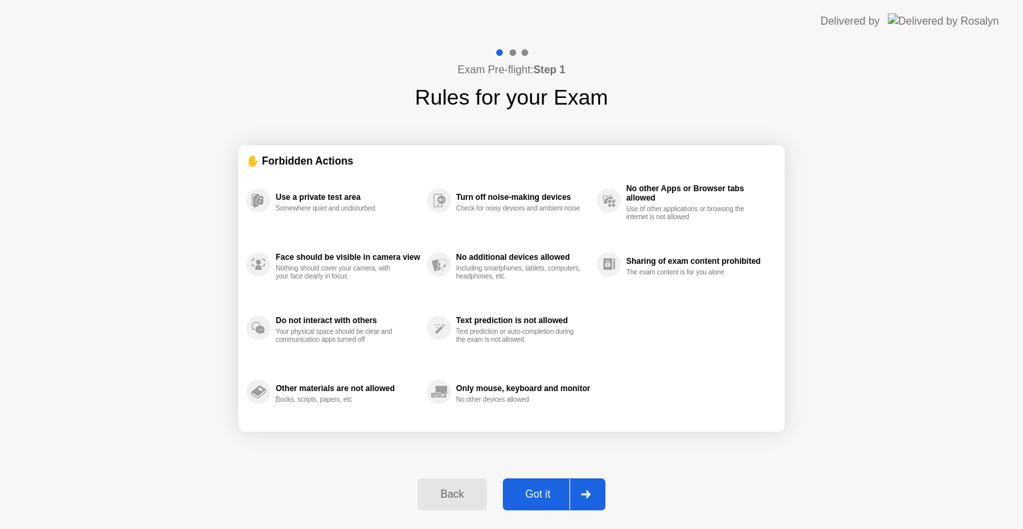
click at [536, 488] on div "Got it" at bounding box center [538, 494] width 63 height 12
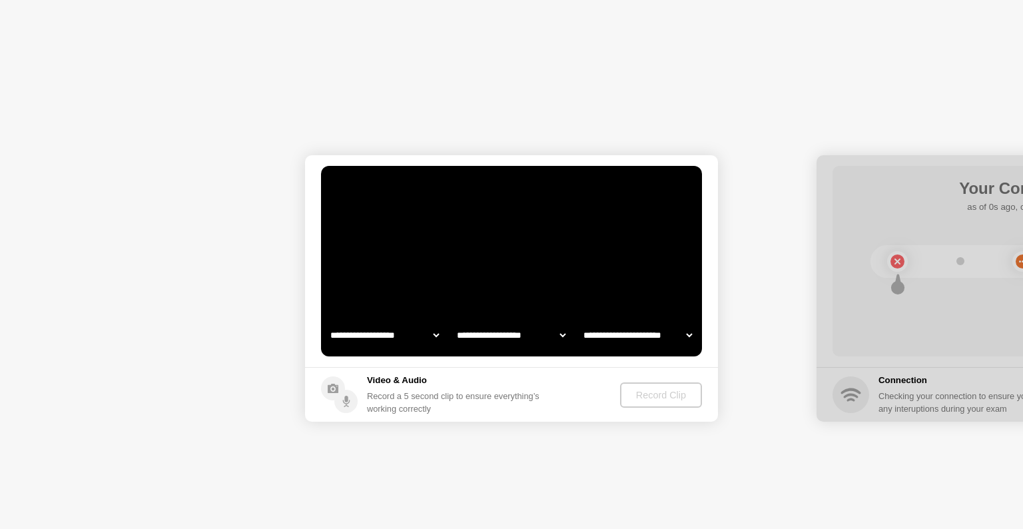
select select "**********"
select select "*******"
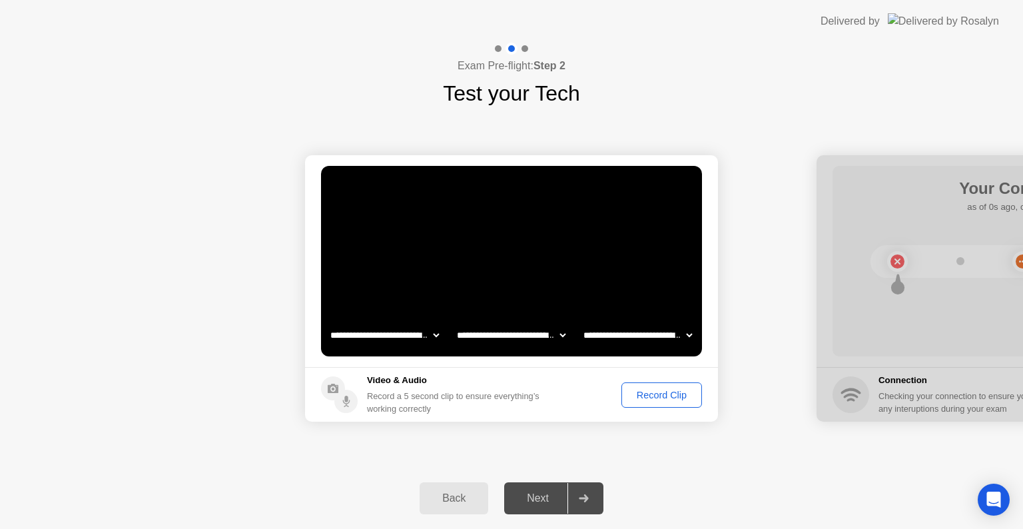
click at [669, 392] on div "Record Clip" at bounding box center [661, 395] width 71 height 11
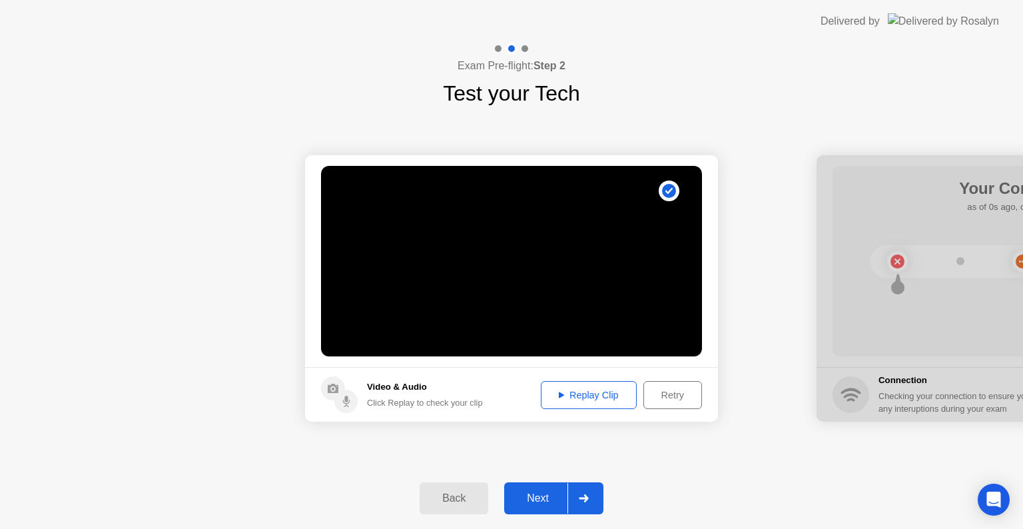
click at [525, 492] on div "Next" at bounding box center [537, 498] width 59 height 12
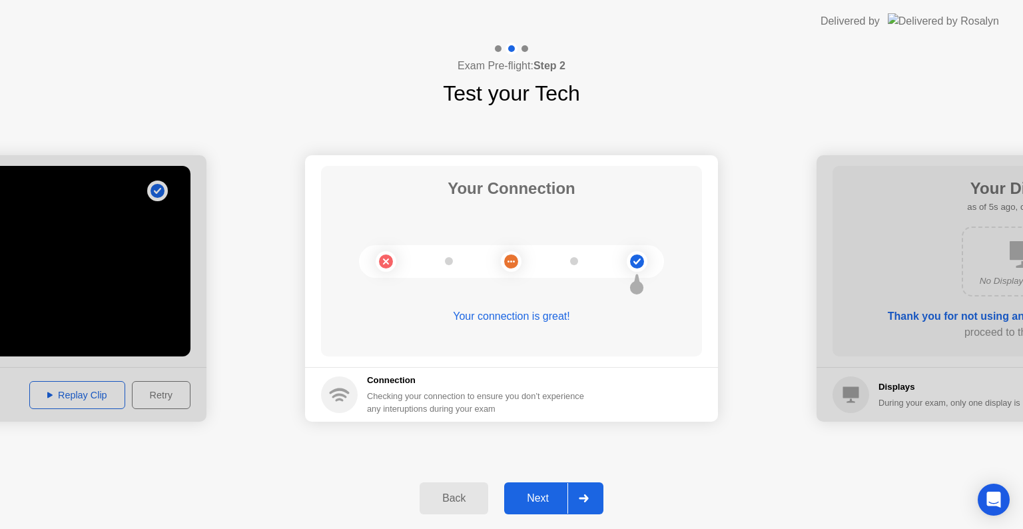
click at [526, 507] on button "Next" at bounding box center [553, 498] width 99 height 32
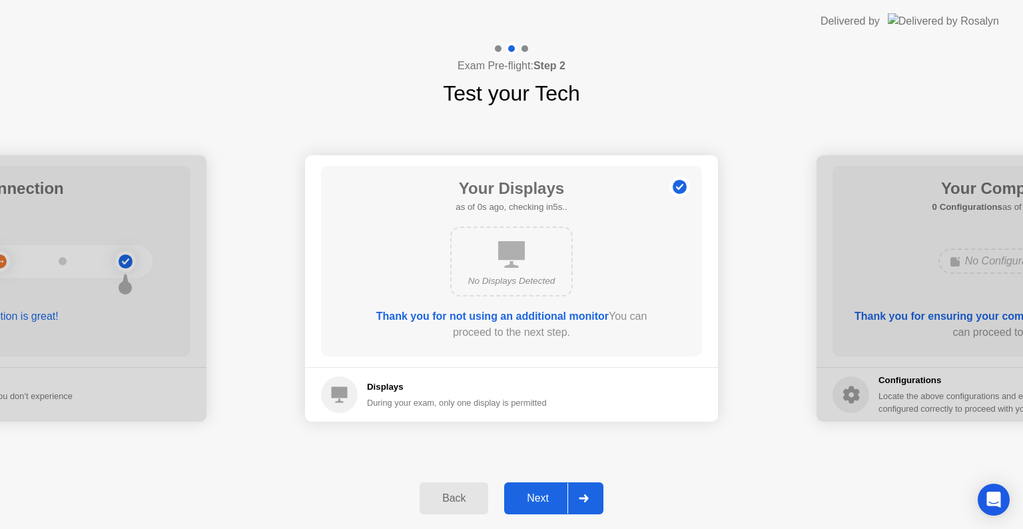
click at [531, 501] on div "Next" at bounding box center [537, 498] width 59 height 12
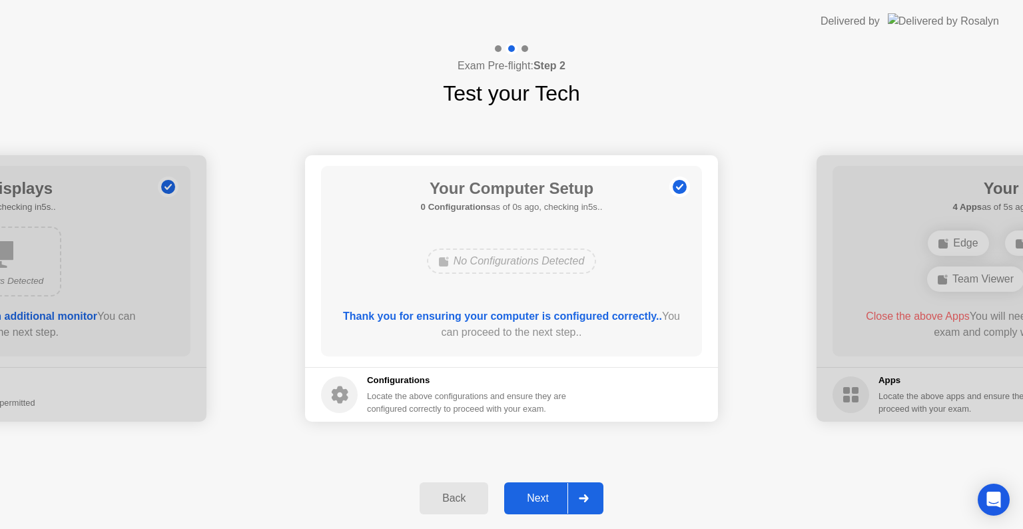
click at [534, 498] on div "Next" at bounding box center [537, 498] width 59 height 12
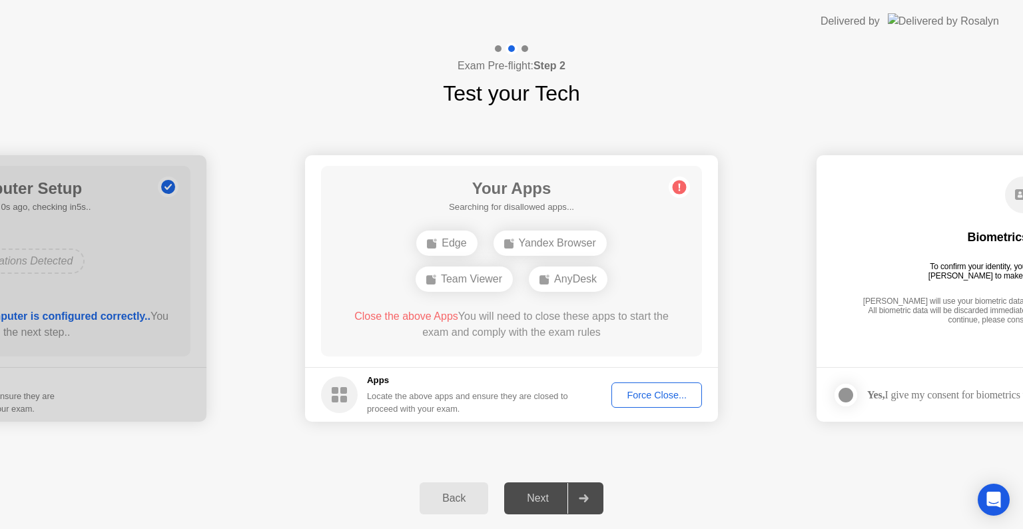
click at [627, 392] on div "Force Close..." at bounding box center [656, 395] width 81 height 11
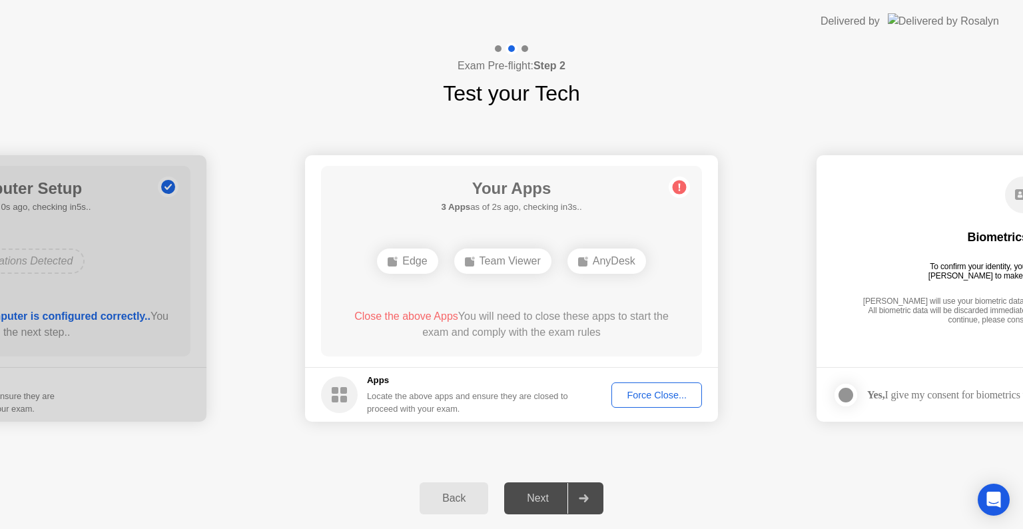
click at [648, 392] on div "Force Close..." at bounding box center [656, 395] width 81 height 11
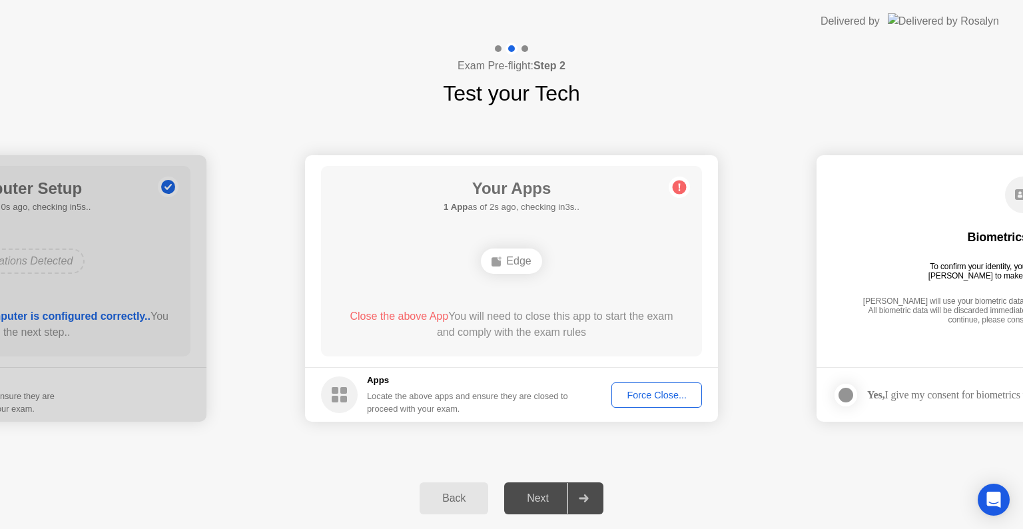
click at [676, 398] on div "Force Close..." at bounding box center [656, 395] width 81 height 11
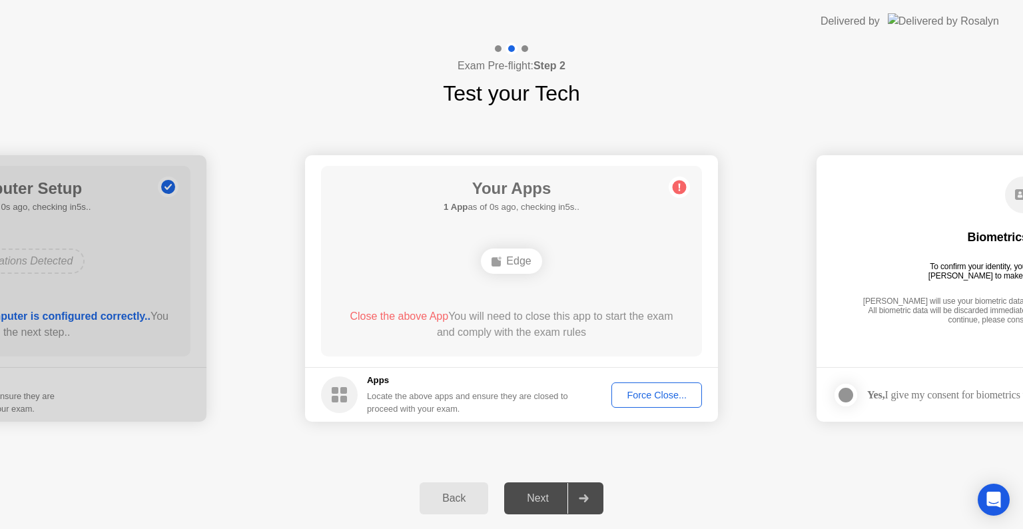
click at [654, 398] on div "Force Close..." at bounding box center [656, 395] width 81 height 11
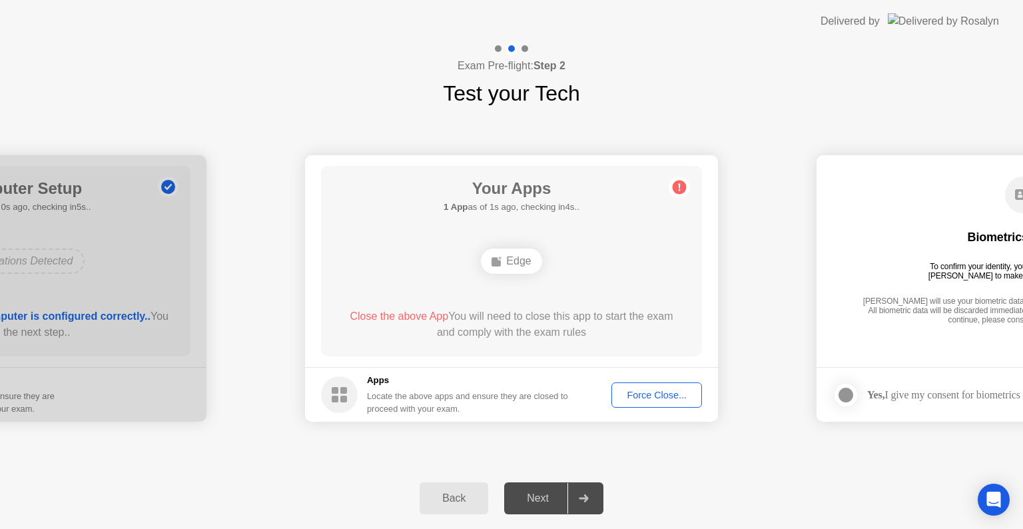
click at [544, 503] on div "Next" at bounding box center [537, 498] width 59 height 12
click at [658, 390] on div "Force Close..." at bounding box center [656, 395] width 81 height 11
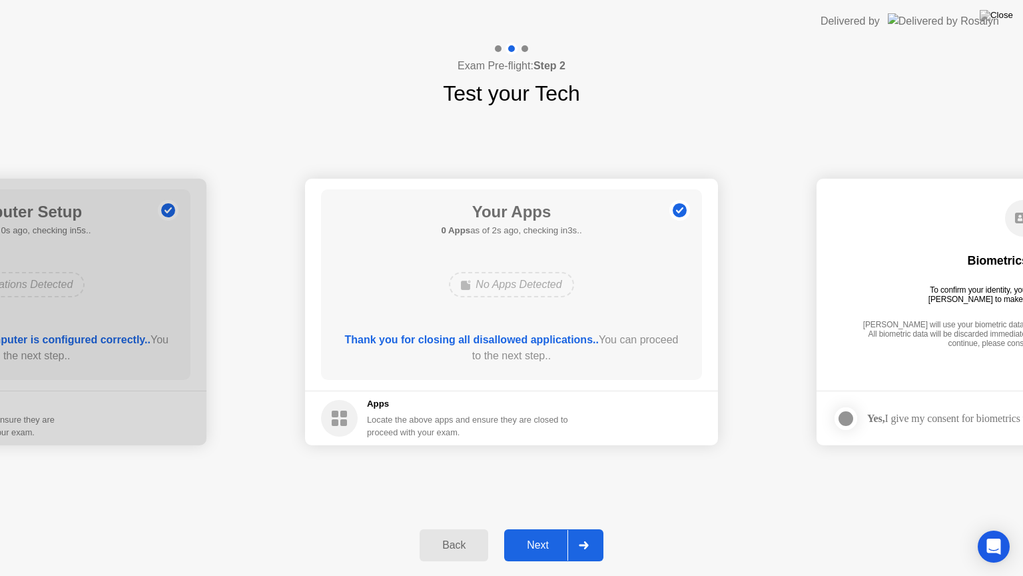
click at [532, 528] on div "Next" at bounding box center [537, 545] width 59 height 12
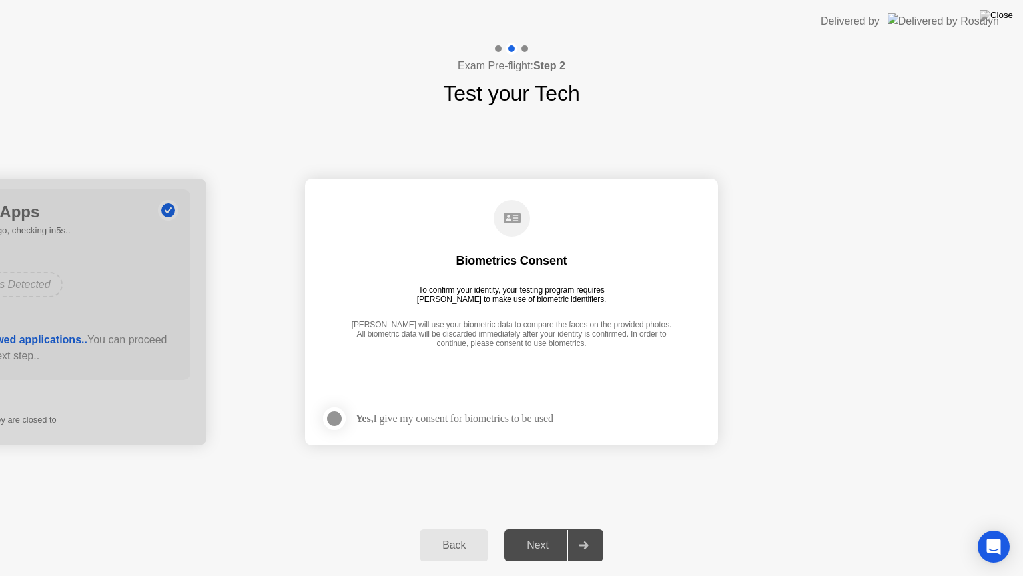
click at [402, 413] on div "Yes, I give my consent for biometrics to be used" at bounding box center [455, 418] width 198 height 13
click at [335, 413] on div at bounding box center [334, 418] width 16 height 16
click at [527, 310] on div "Biometrics Consent To confirm your identity, your testing program requires [PER…" at bounding box center [511, 274] width 381 height 171
click at [544, 528] on div "Next" at bounding box center [537, 545] width 59 height 12
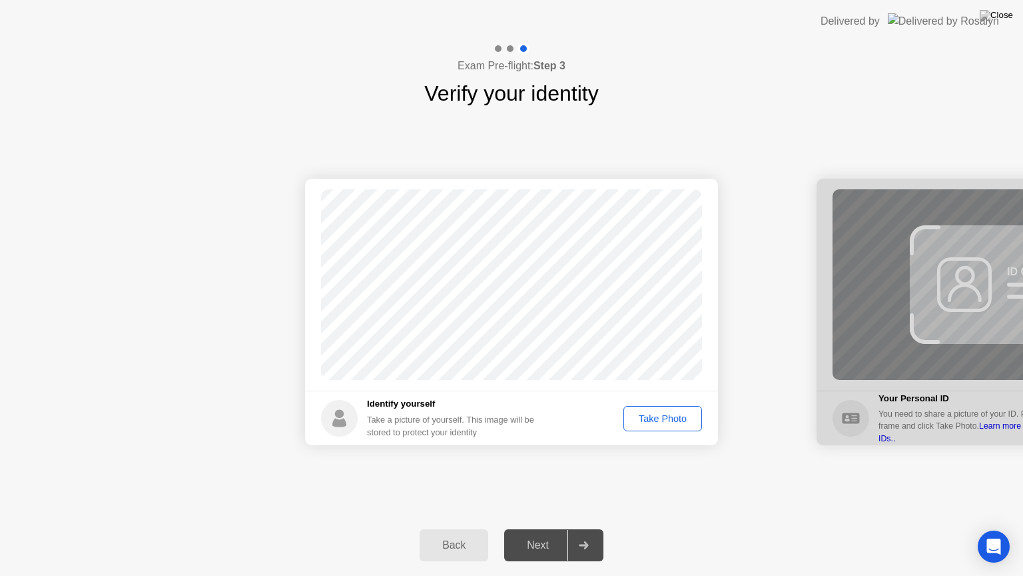
click at [658, 422] on div "Take Photo" at bounding box center [662, 418] width 69 height 11
click at [541, 528] on div "Next" at bounding box center [537, 545] width 59 height 12
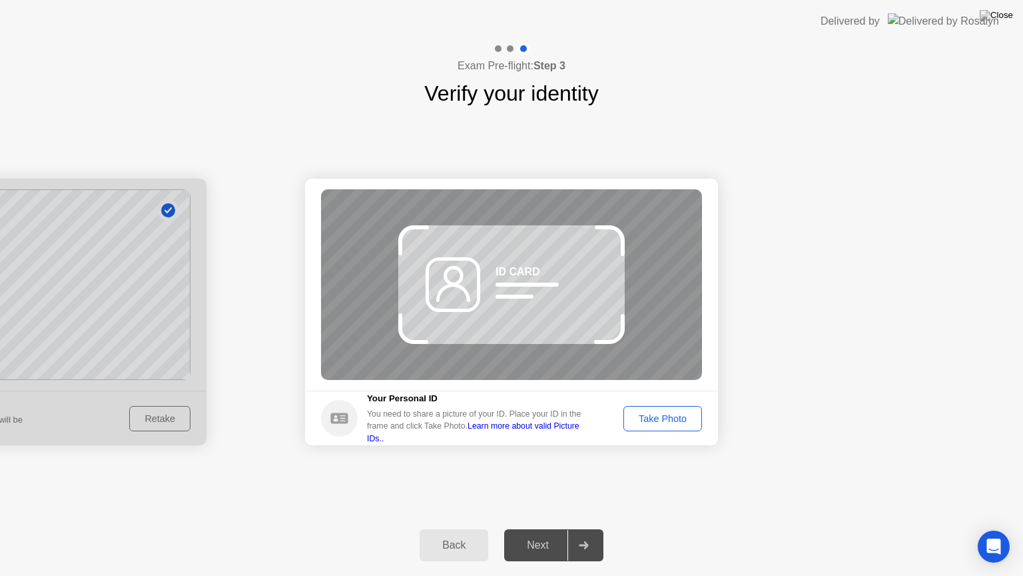
click at [677, 419] on div "Take Photo" at bounding box center [662, 418] width 69 height 11
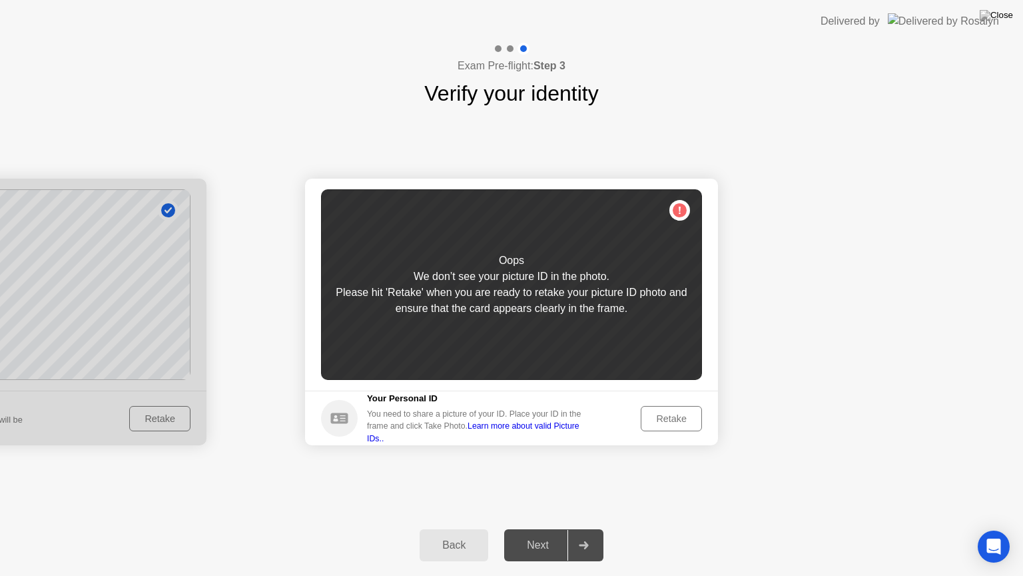
click at [678, 416] on div "Retake" at bounding box center [672, 418] width 52 height 11
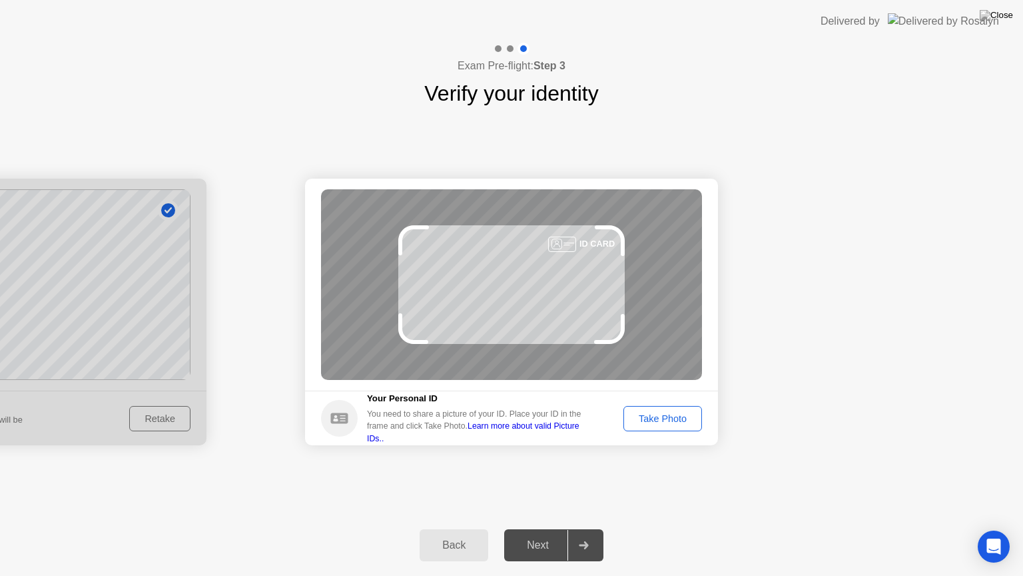
click at [678, 416] on div "Take Photo" at bounding box center [662, 418] width 69 height 11
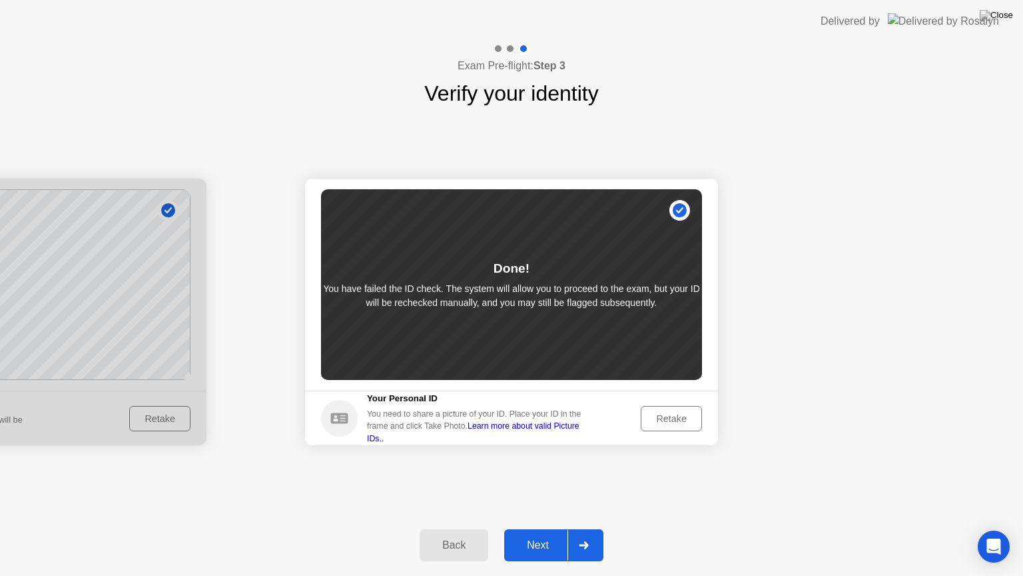
click at [546, 528] on div "Next" at bounding box center [537, 545] width 59 height 12
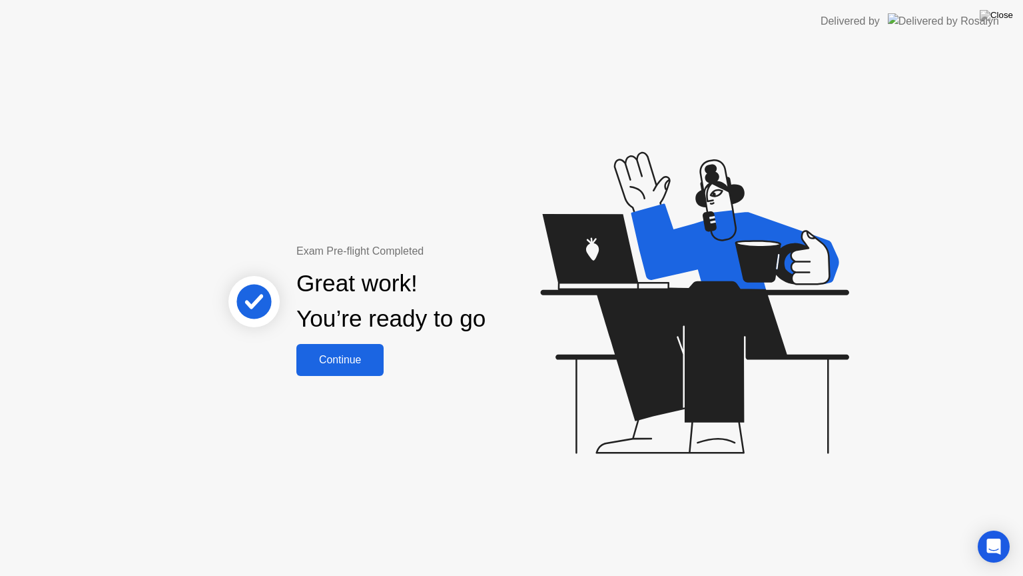
click at [348, 357] on div "Continue" at bounding box center [339, 360] width 79 height 12
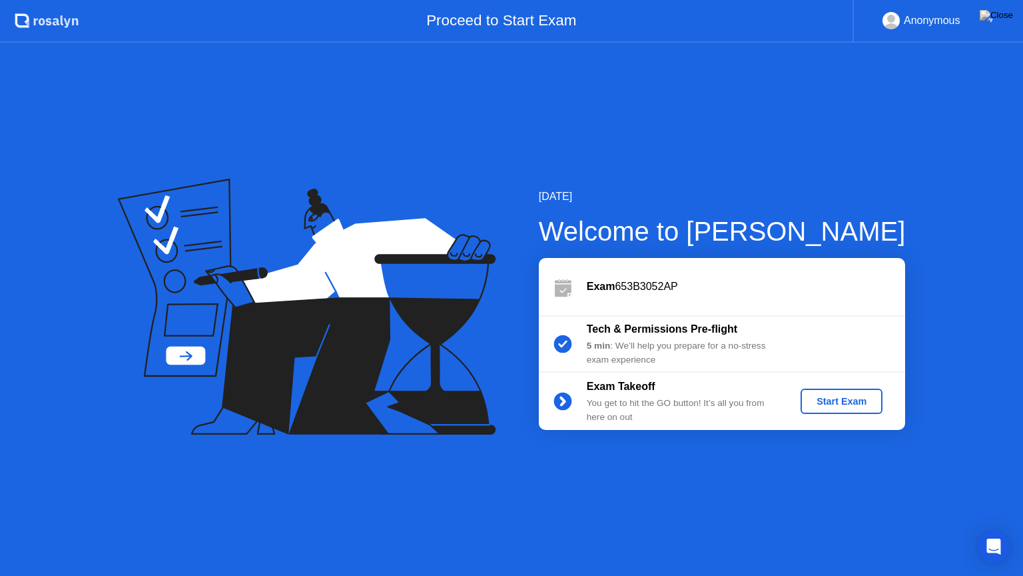
click at [834, 400] on div "Start Exam" at bounding box center [841, 401] width 71 height 11
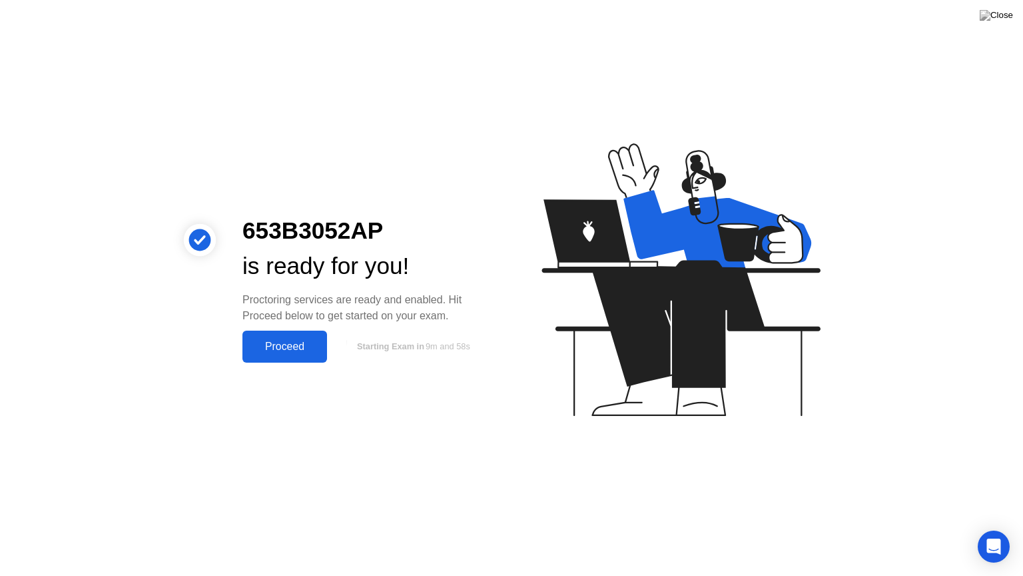
click at [267, 346] on div "Proceed" at bounding box center [285, 346] width 77 height 12
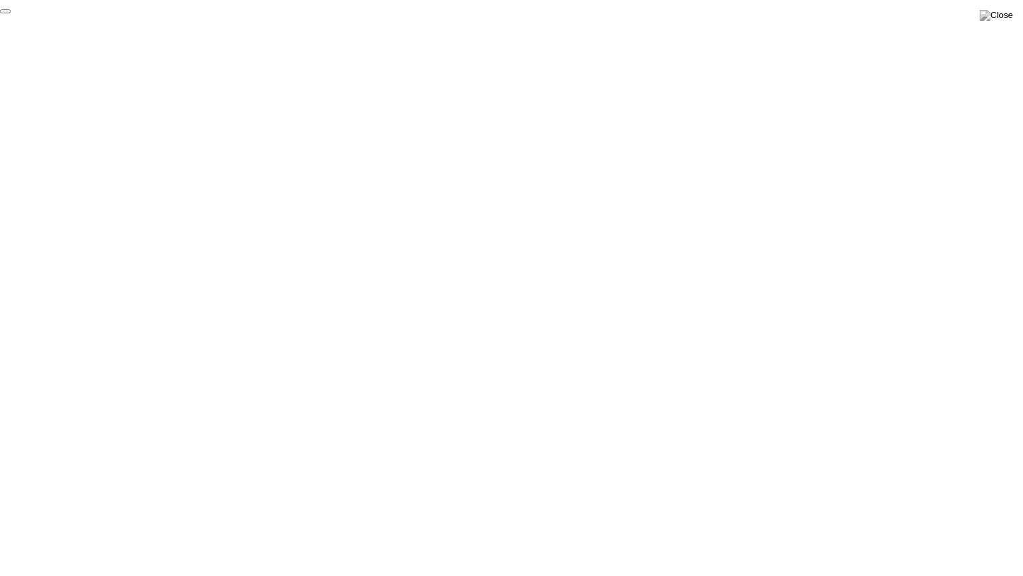
click div "End Proctoring Session"
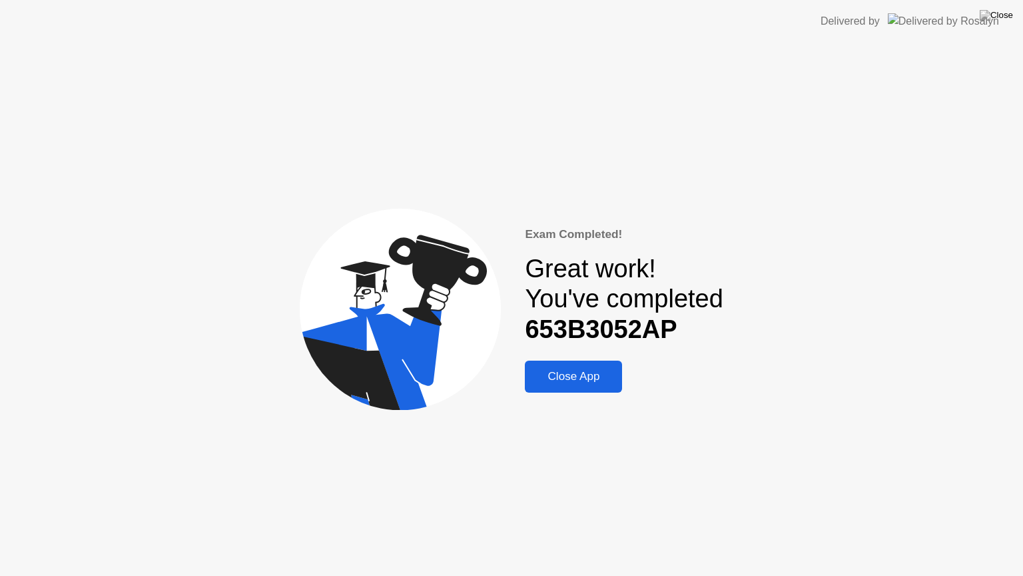
click at [584, 374] on div "Close App" at bounding box center [573, 376] width 89 height 13
